Goal: Navigation & Orientation: Find specific page/section

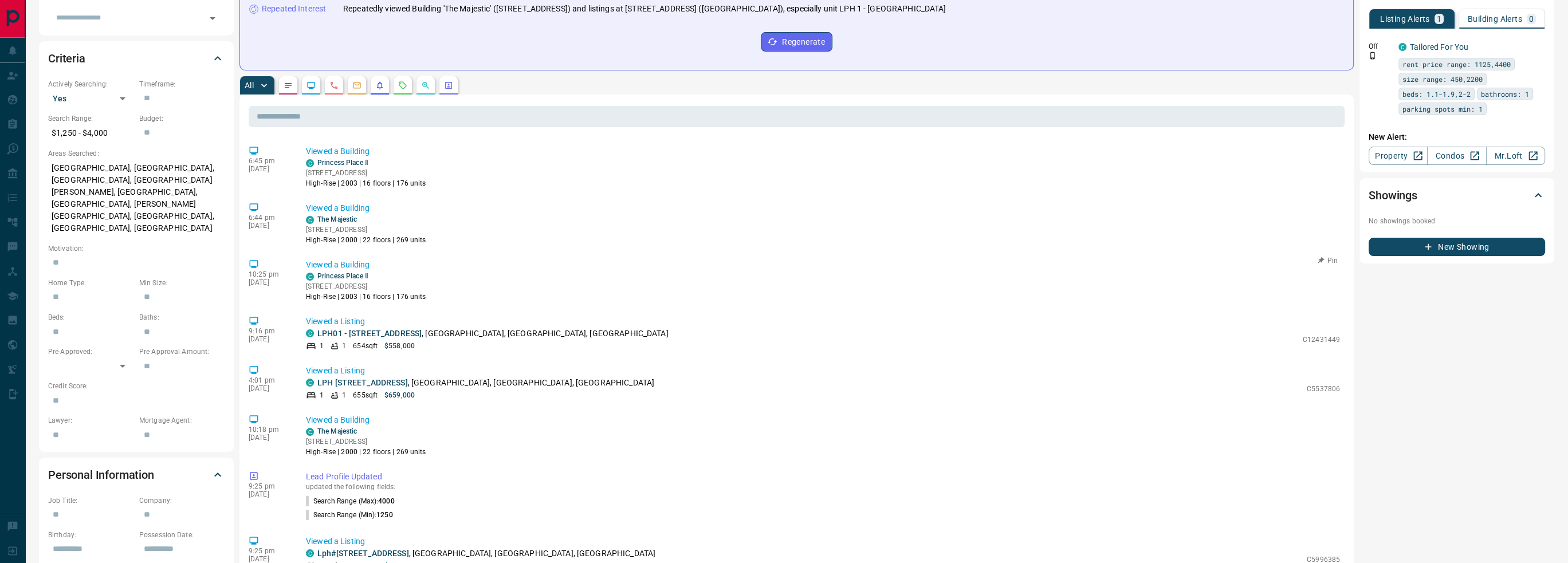
scroll to position [286, 0]
click at [452, 89] on button "button" at bounding box center [449, 85] width 18 height 18
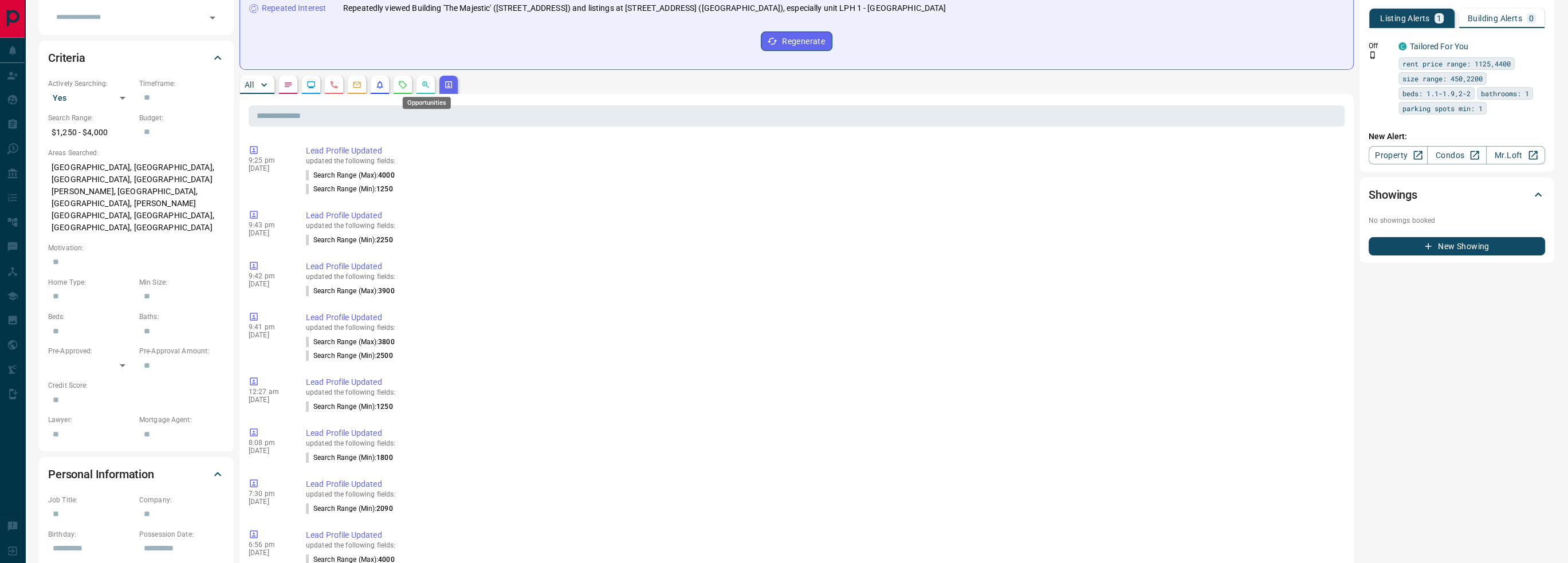
click at [425, 84] on icon "Opportunities" at bounding box center [425, 84] width 2 height 2
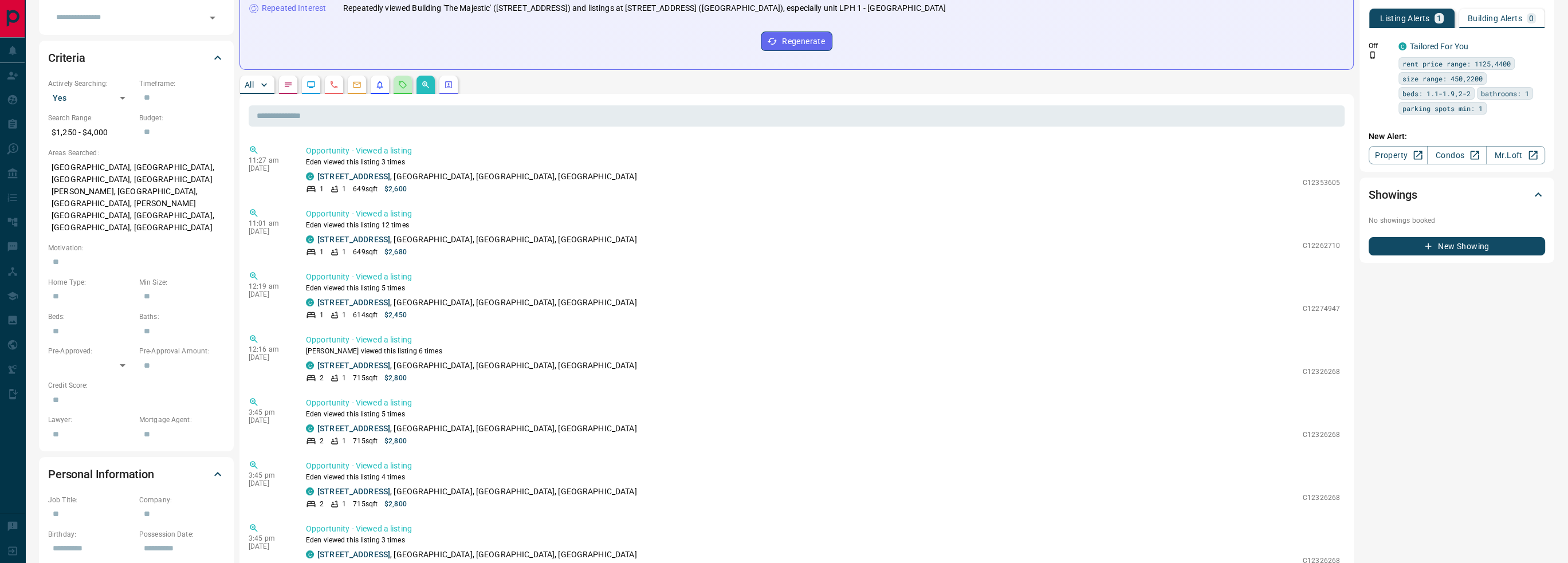
click at [399, 77] on button "button" at bounding box center [403, 85] width 18 height 18
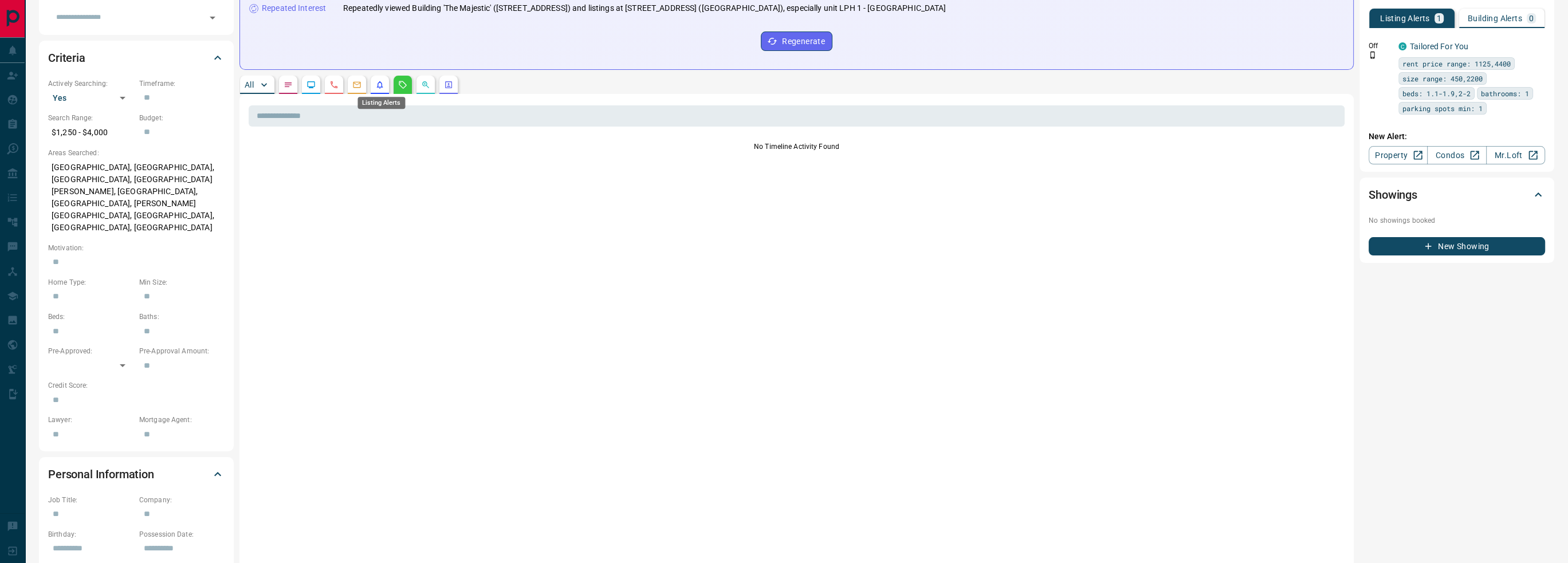
click at [377, 84] on icon "Listing Alerts" at bounding box center [379, 84] width 9 height 9
click at [357, 85] on icon "Emails" at bounding box center [357, 84] width 9 height 9
click at [326, 86] on button "button" at bounding box center [334, 85] width 18 height 18
click at [308, 87] on icon "Lead Browsing Activity" at bounding box center [311, 84] width 9 height 9
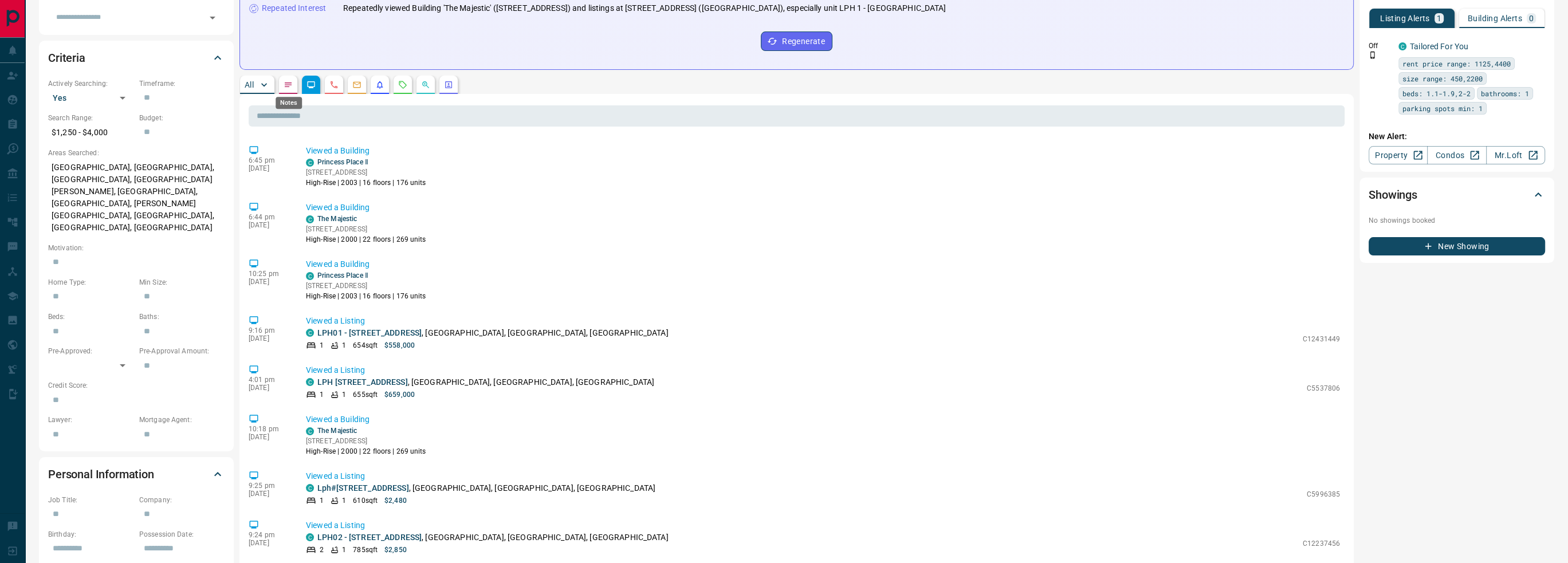
click at [283, 88] on icon "Notes" at bounding box center [288, 84] width 9 height 9
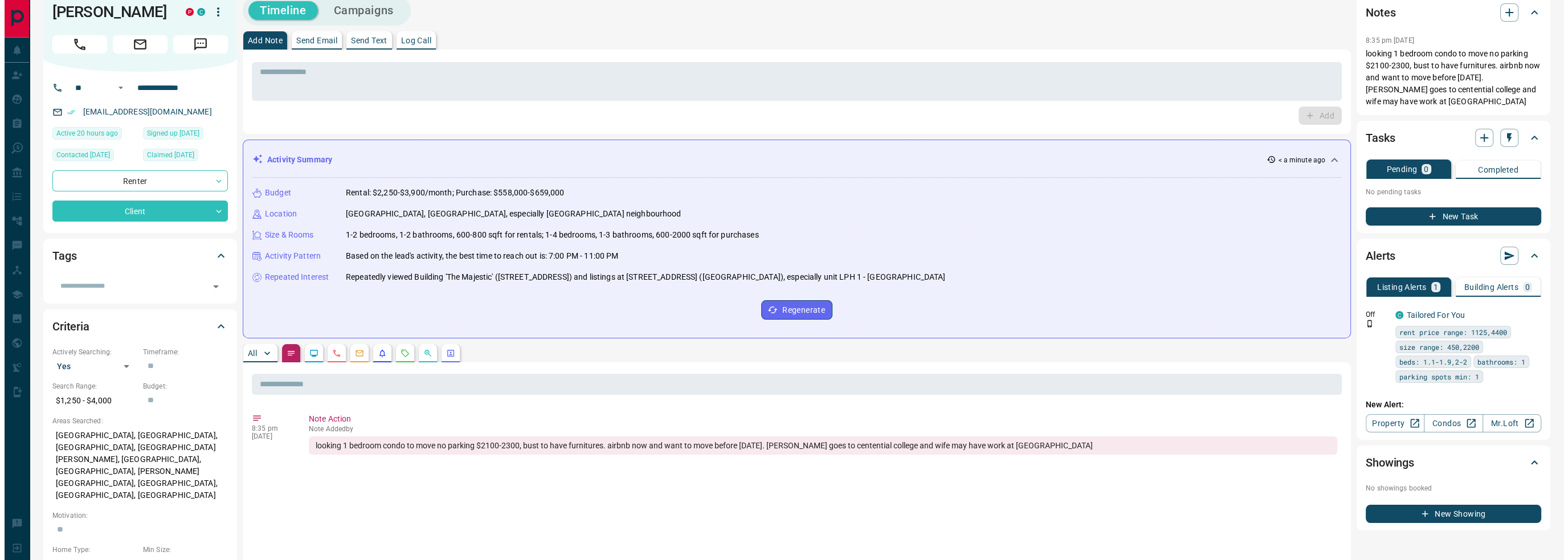
scroll to position [0, 0]
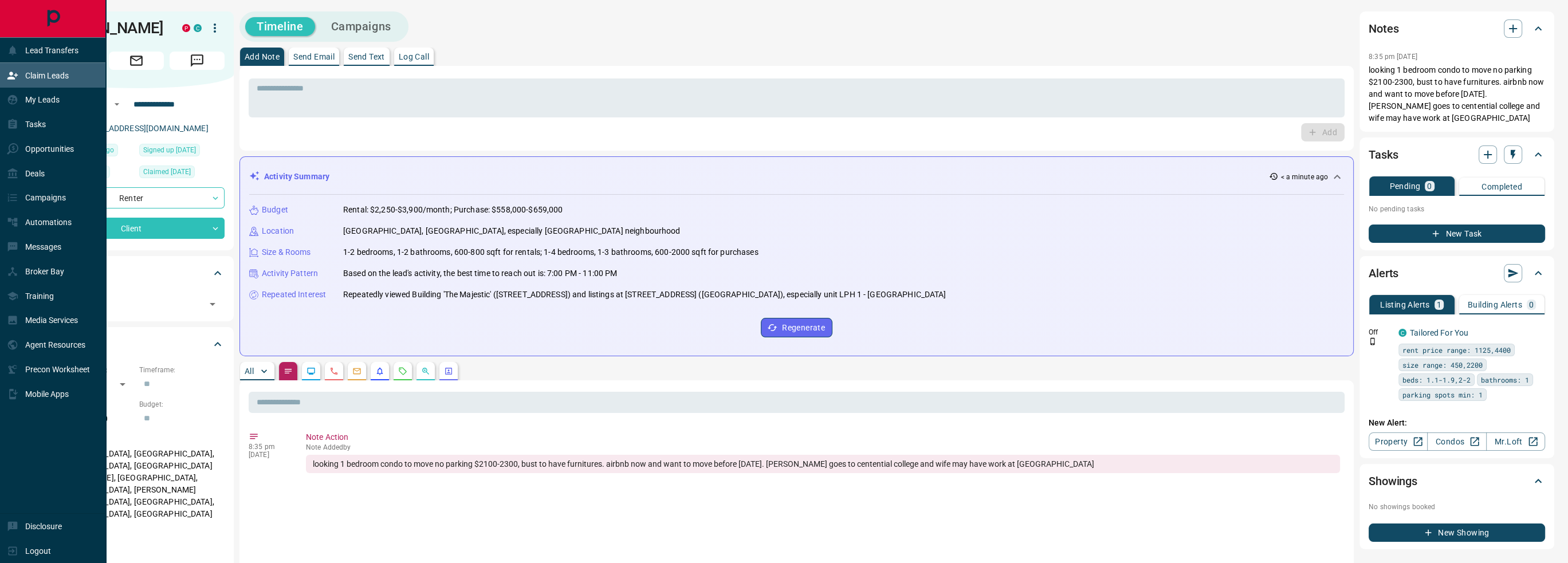
click at [50, 74] on p "Claim Leads" at bounding box center [47, 75] width 43 height 9
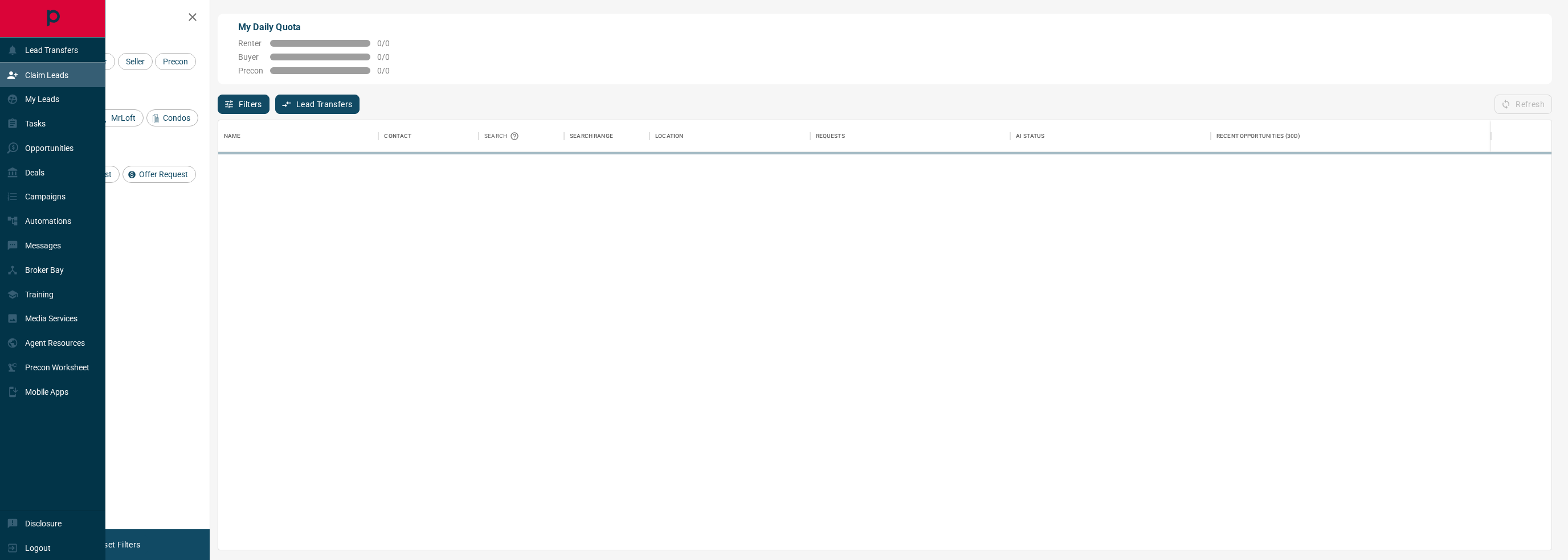
scroll to position [421, 1324]
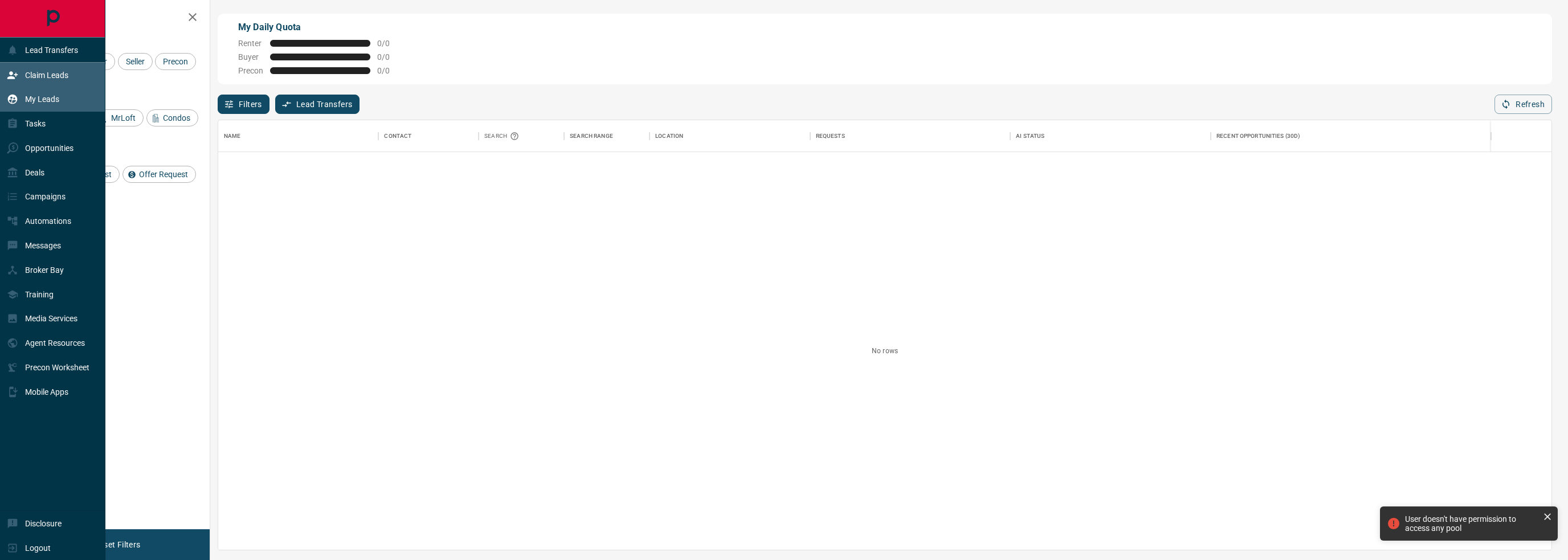
click at [51, 100] on p "My Leads" at bounding box center [42, 99] width 34 height 9
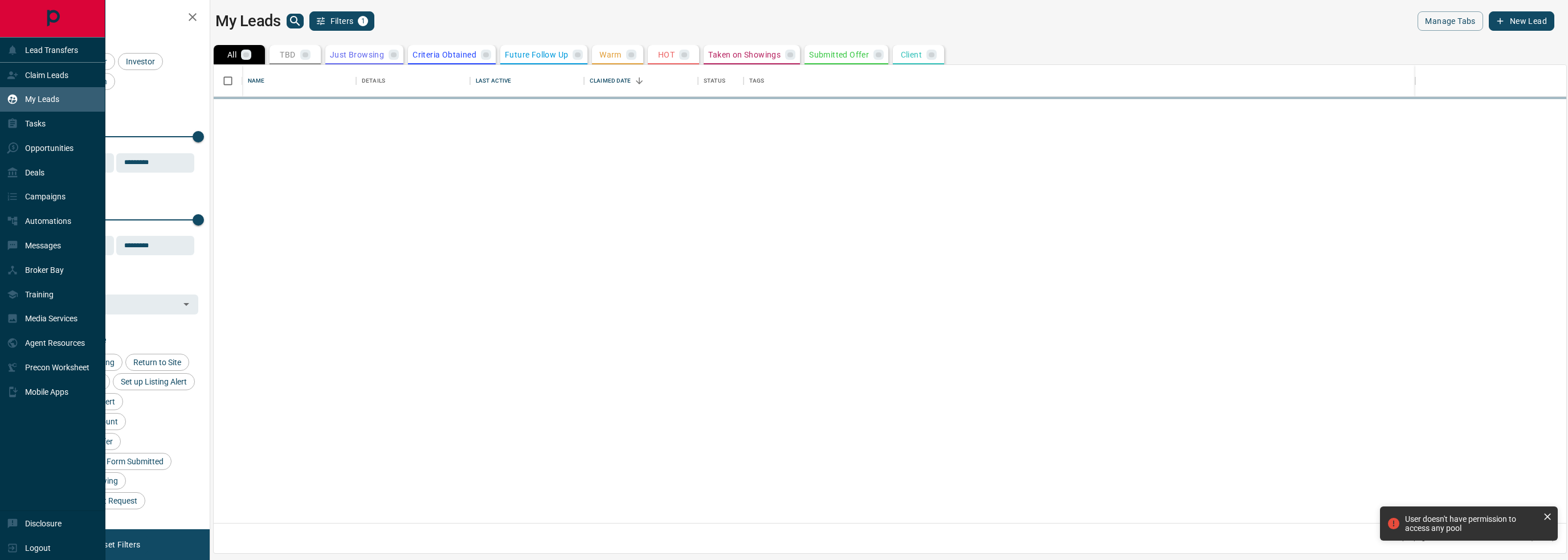
scroll to position [450, 1344]
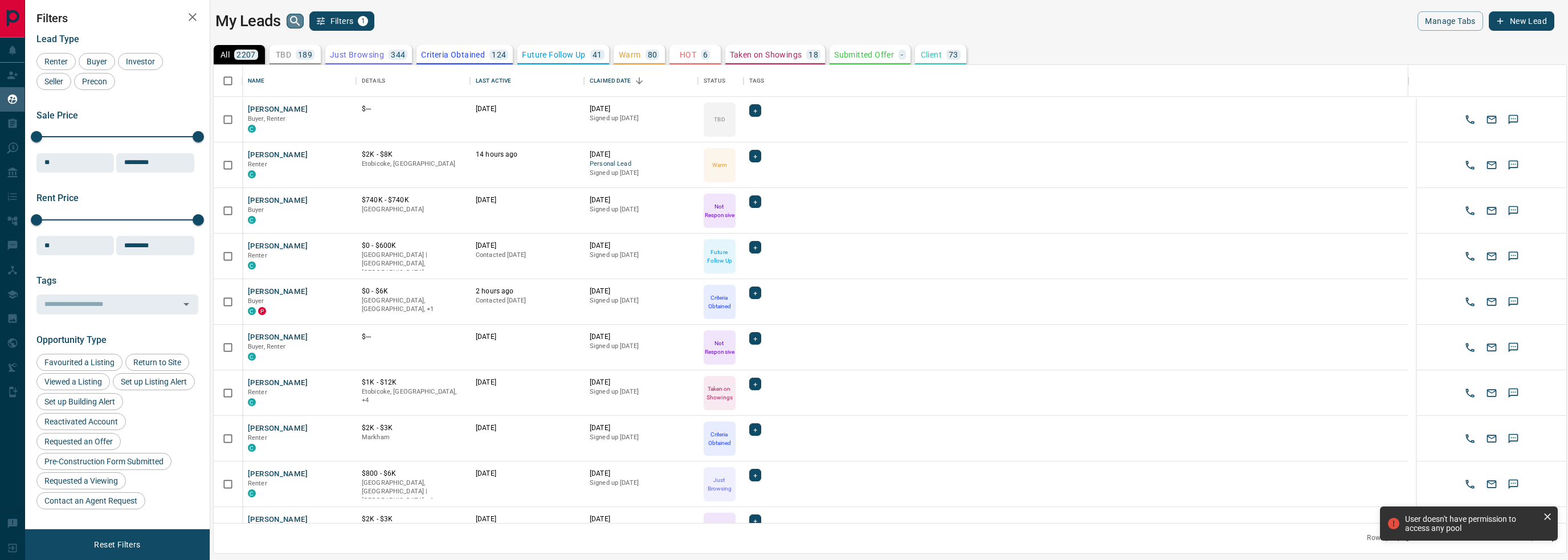
click at [289, 18] on icon "search button" at bounding box center [295, 21] width 13 height 13
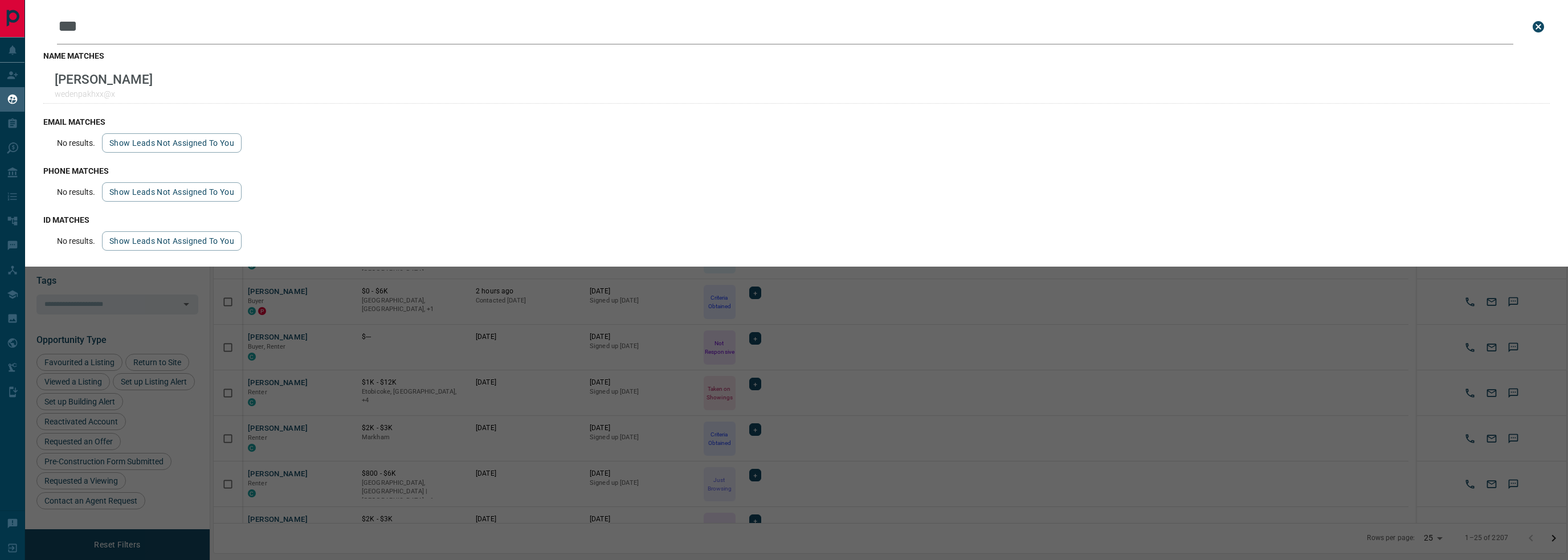
type input "***"
click at [1533, 30] on icon "close search bar" at bounding box center [1538, 27] width 13 height 13
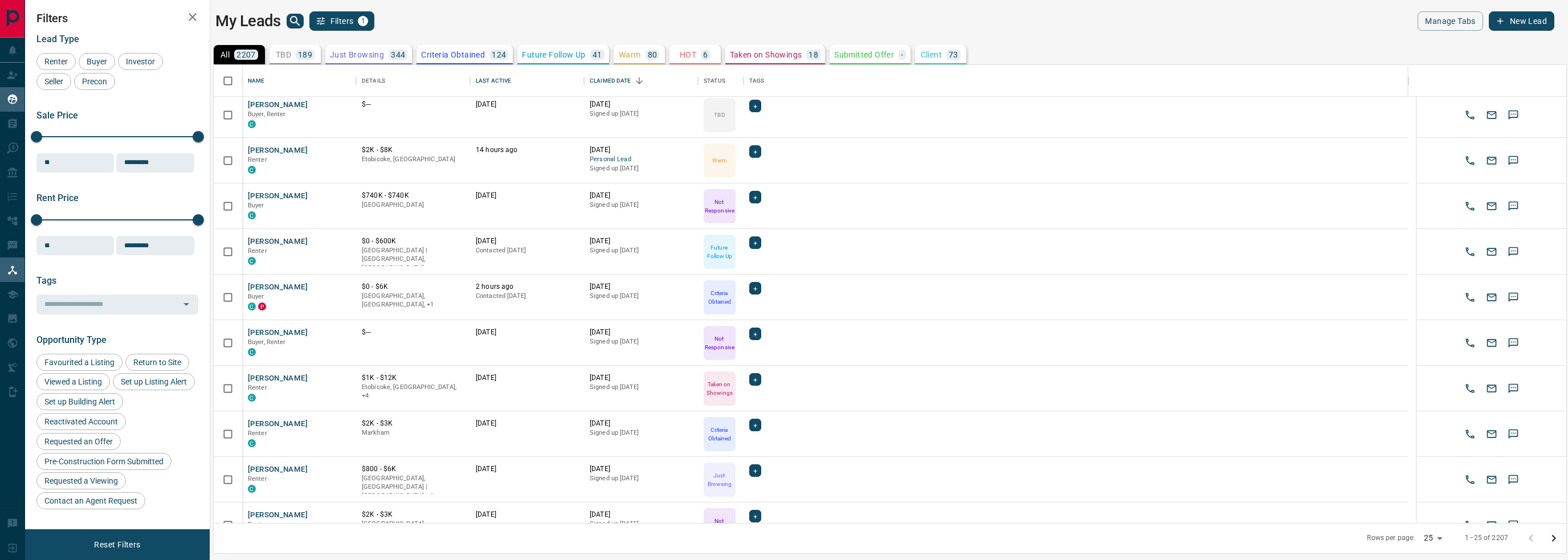
scroll to position [0, 0]
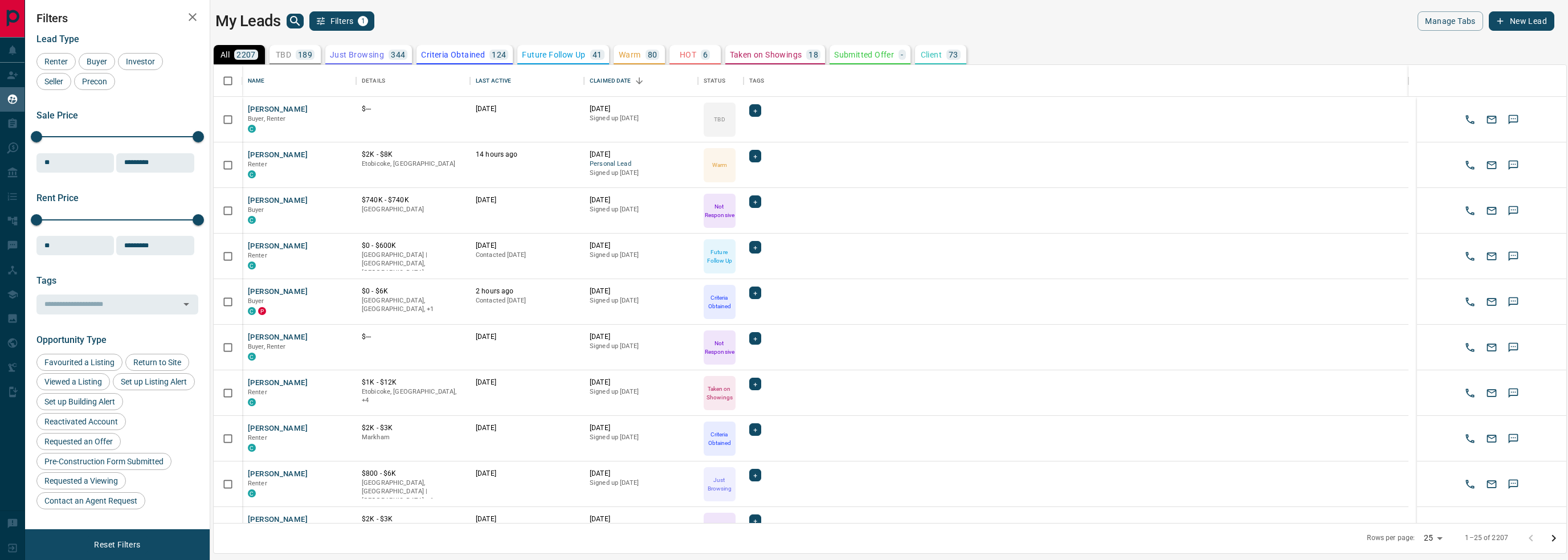
click at [330, 23] on button "Filters 1" at bounding box center [342, 21] width 66 height 19
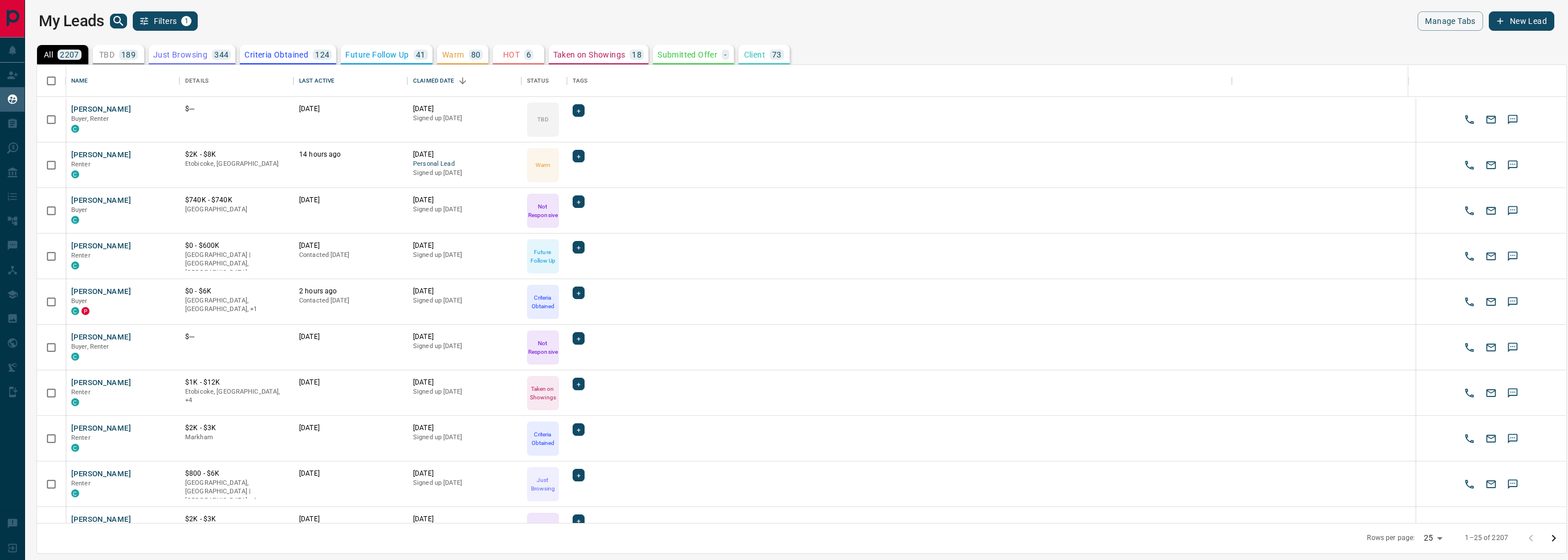
scroll to position [450, 1520]
click at [182, 24] on span "1" at bounding box center [186, 21] width 10 height 10
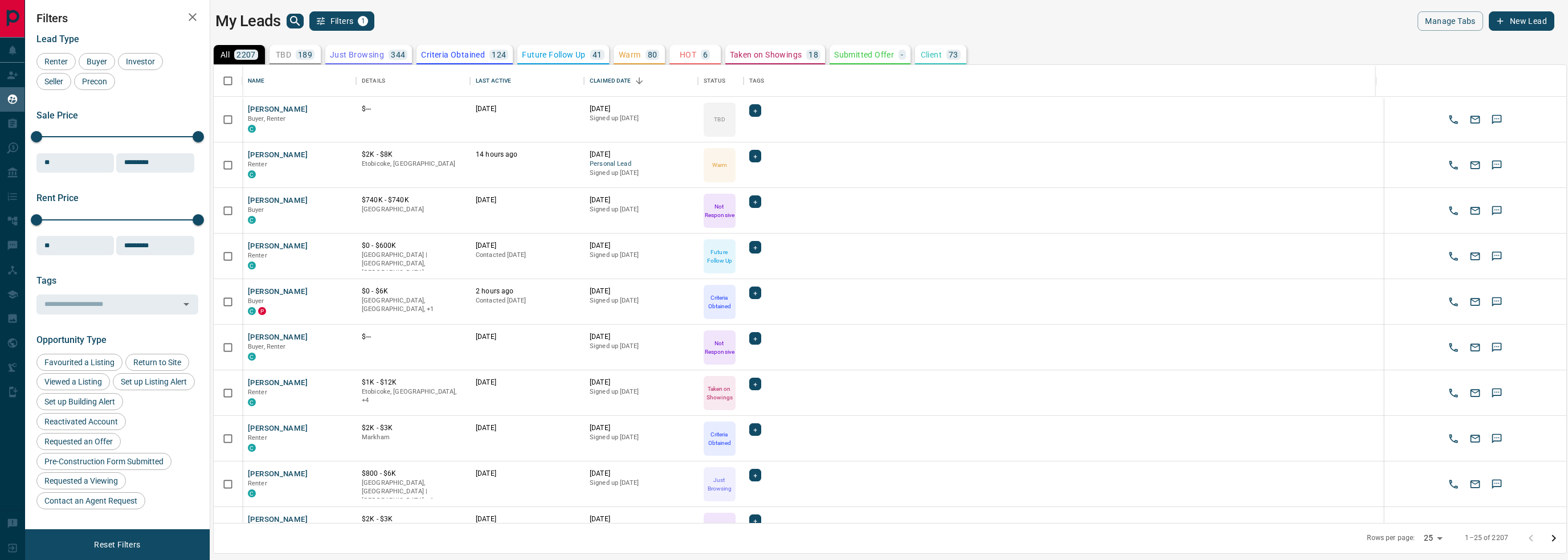
scroll to position [9, 9]
click at [285, 23] on div "My Leads Filters 1" at bounding box center [550, 21] width 670 height 19
click at [289, 22] on icon "search button" at bounding box center [295, 21] width 13 height 13
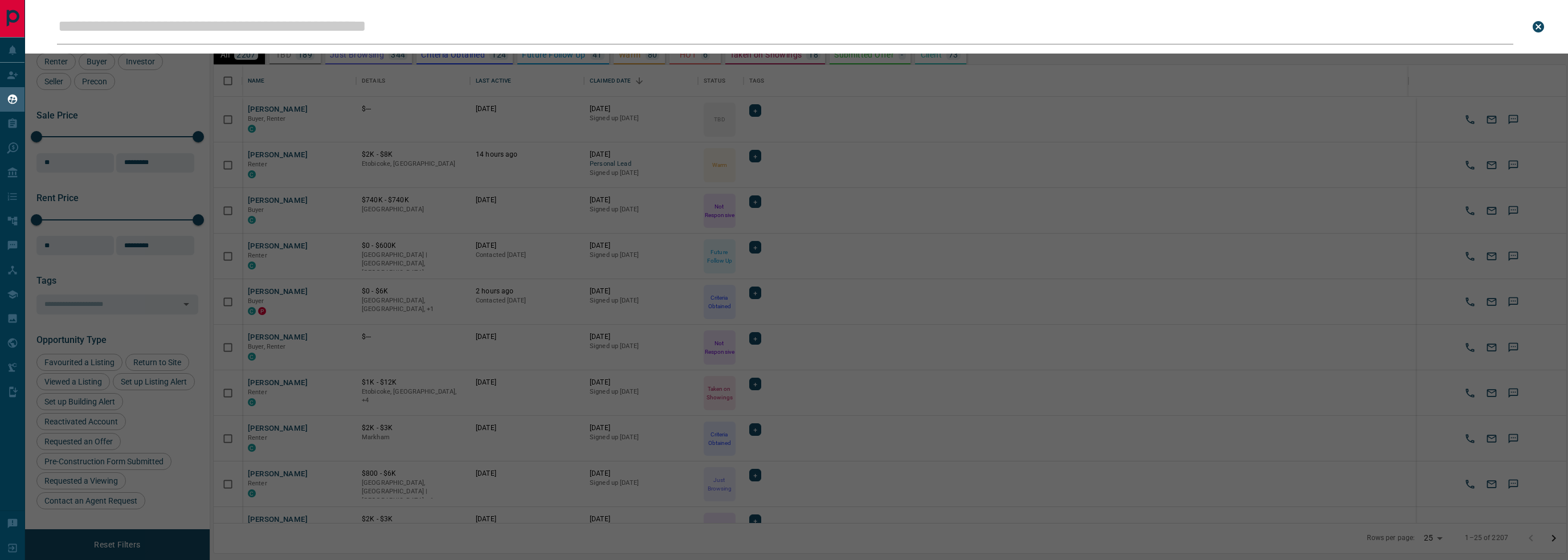
click at [1538, 29] on icon "close search bar" at bounding box center [1538, 27] width 12 height 12
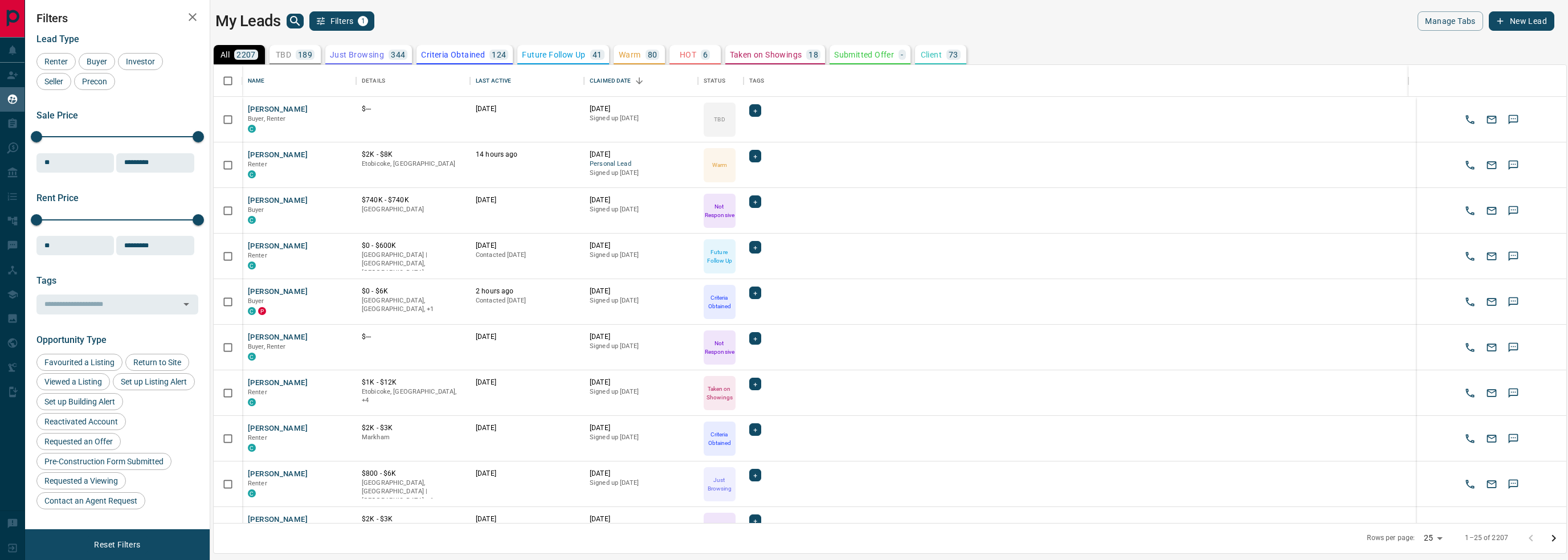
click at [307, 53] on p "189" at bounding box center [305, 54] width 14 height 8
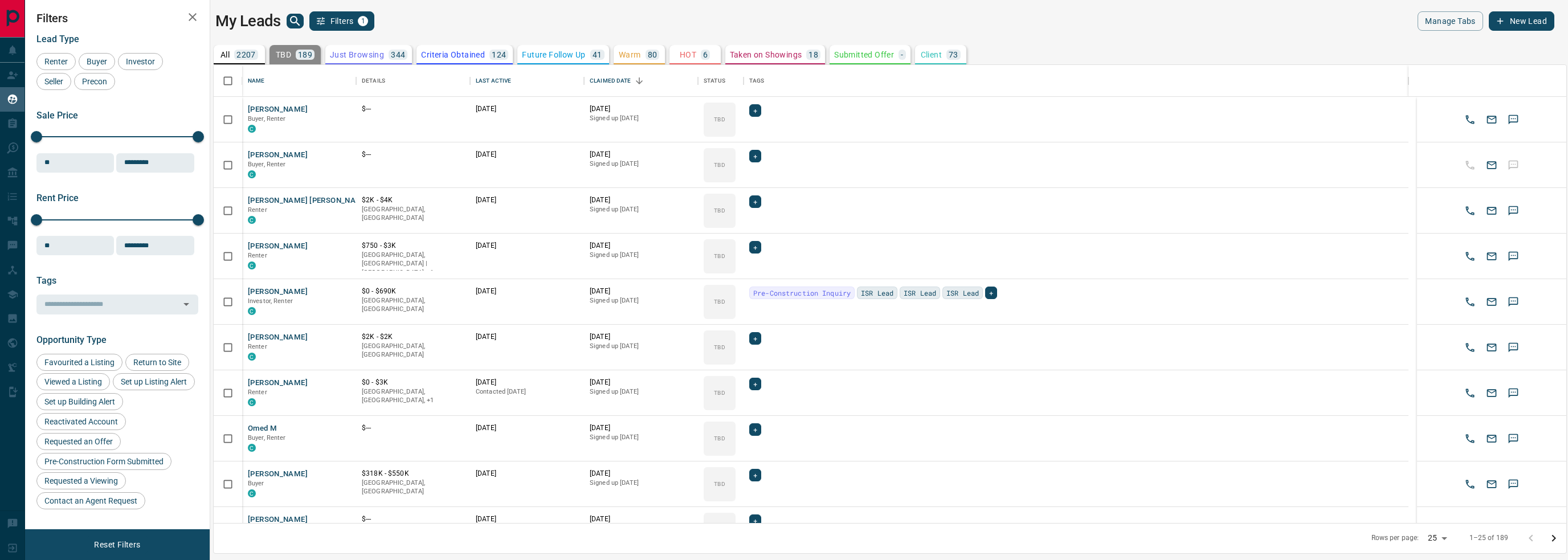
click at [362, 53] on p "Just Browsing" at bounding box center [357, 54] width 54 height 8
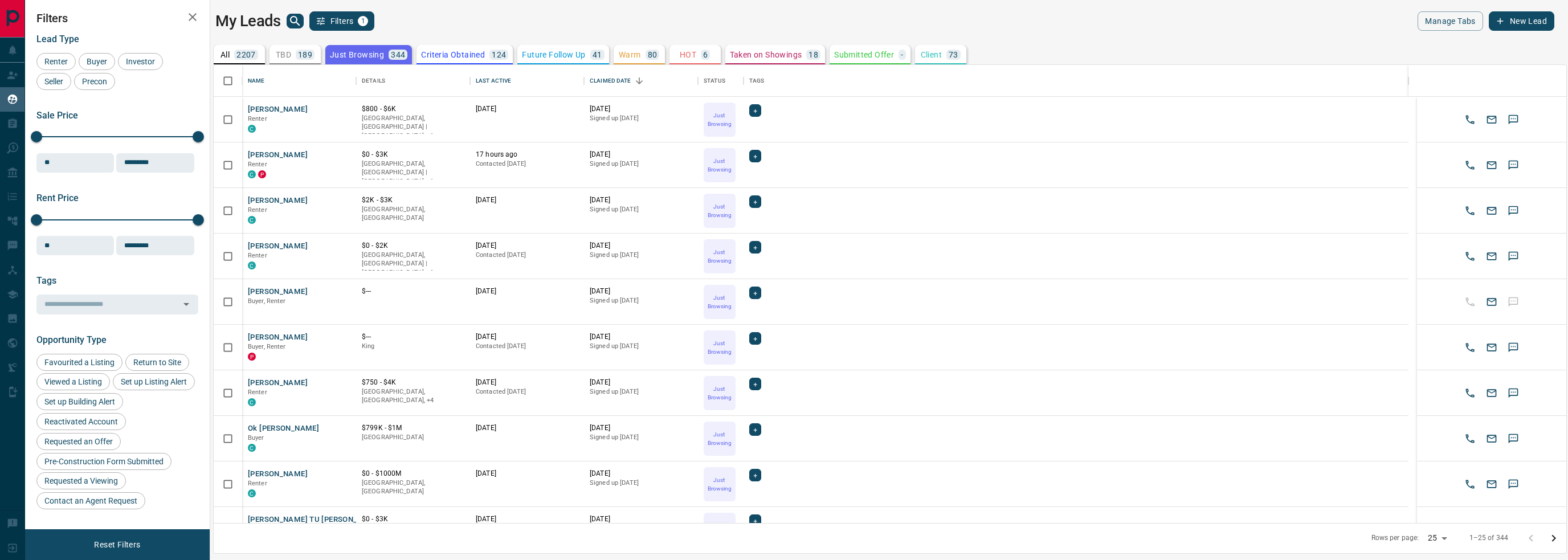
click at [236, 51] on div "2207" at bounding box center [246, 54] width 24 height 10
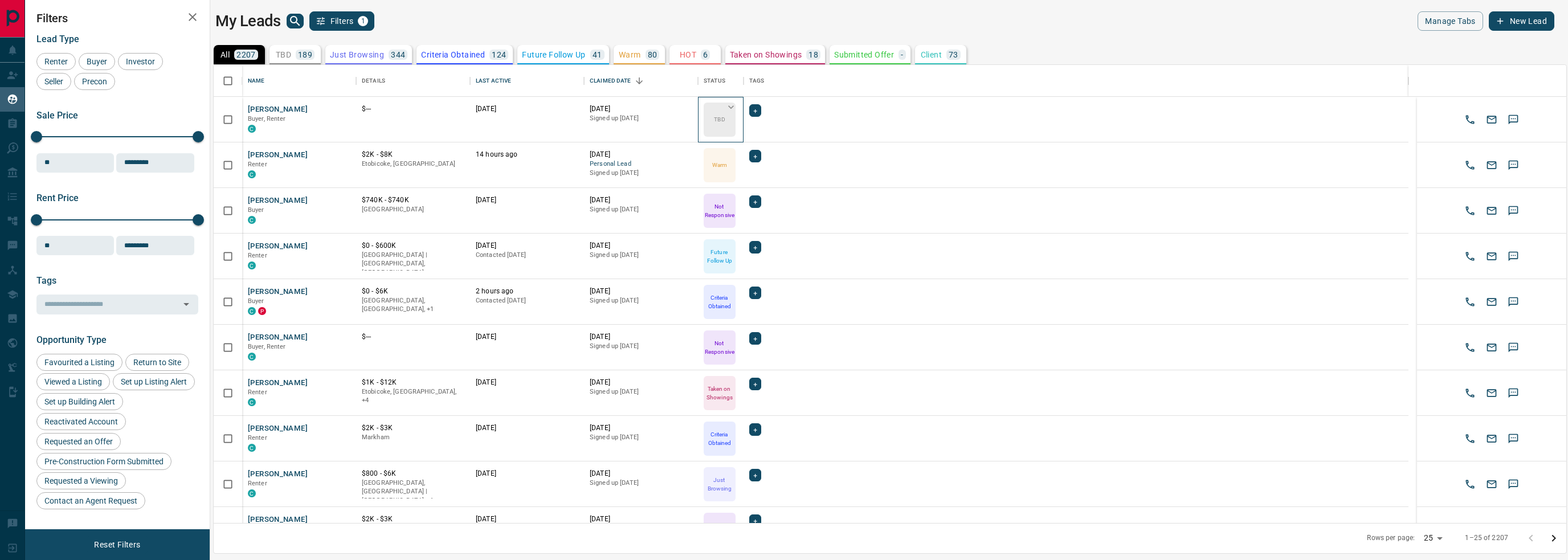
click at [733, 111] on icon at bounding box center [731, 107] width 12 height 12
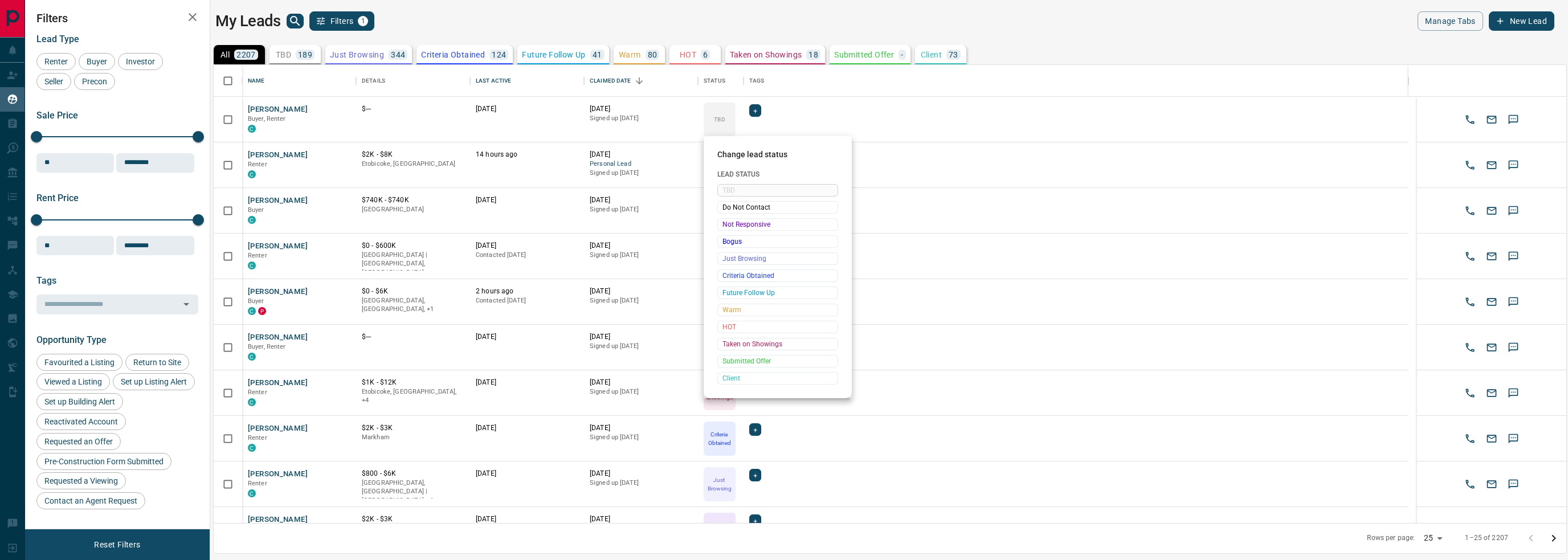
click at [294, 23] on div at bounding box center [784, 280] width 1568 height 560
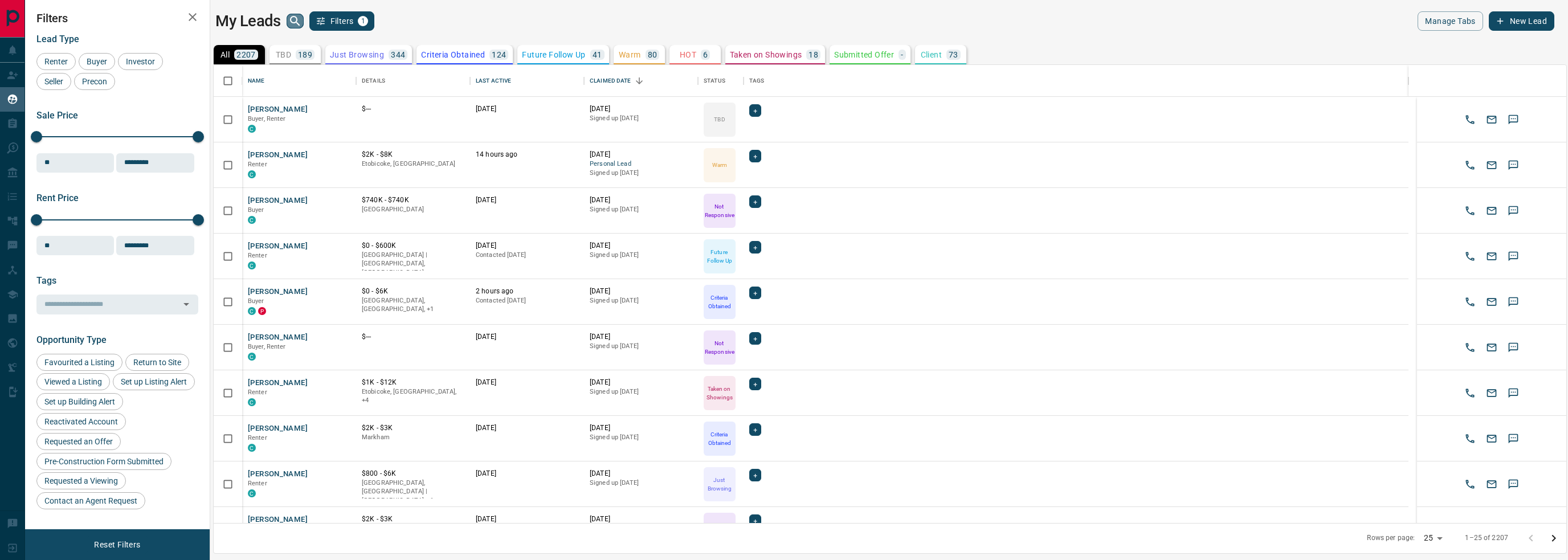
click at [298, 19] on icon "search button" at bounding box center [295, 21] width 13 height 13
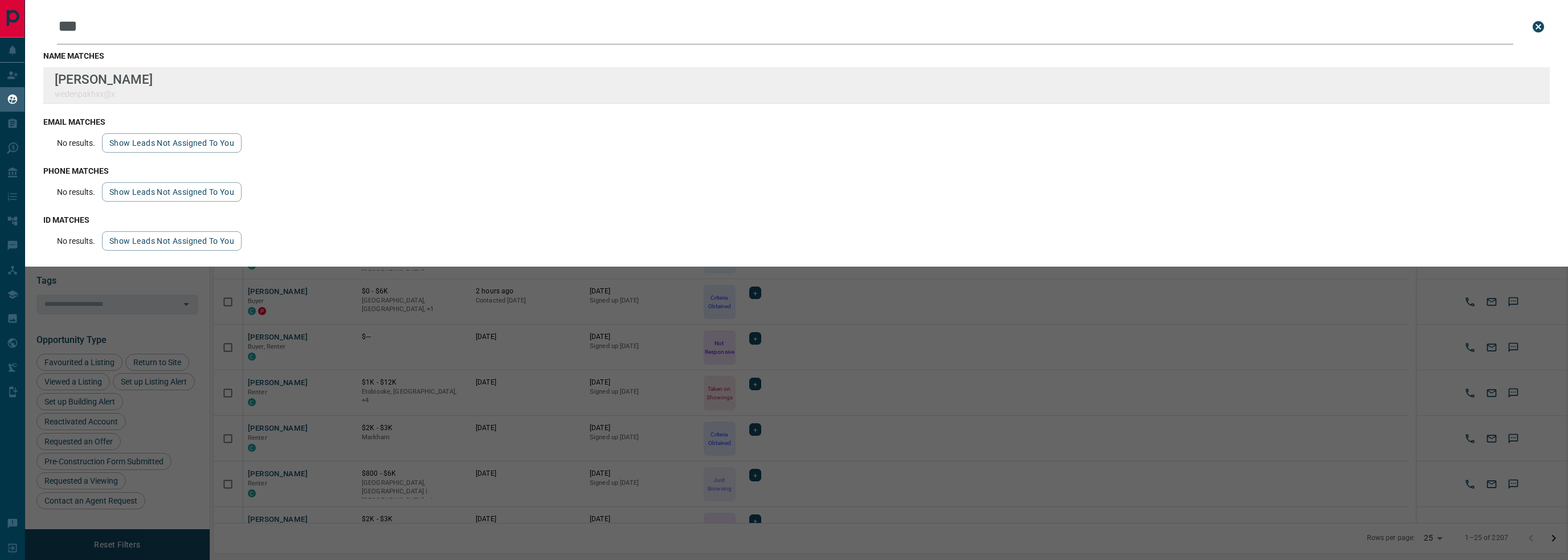
type input "***"
